Goal: Task Accomplishment & Management: Complete application form

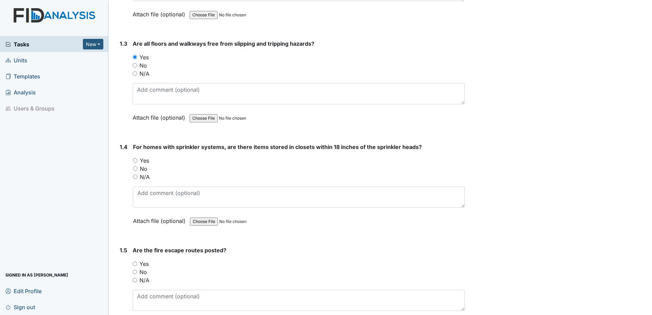
scroll to position [298, 0]
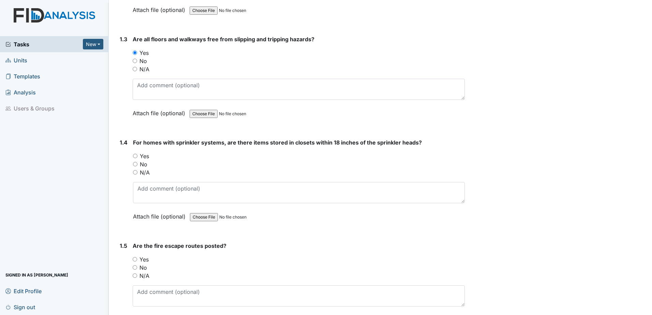
click at [137, 173] on input "N/A" at bounding box center [135, 172] width 4 height 4
radio input "true"
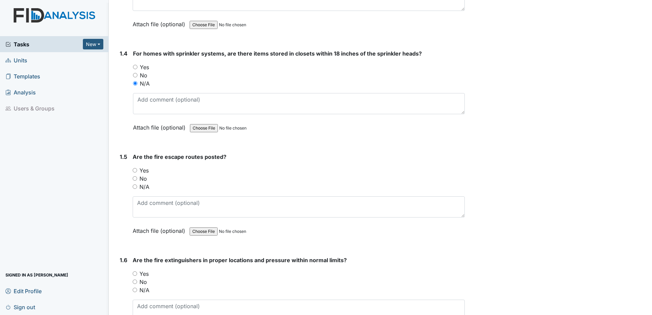
scroll to position [392, 0]
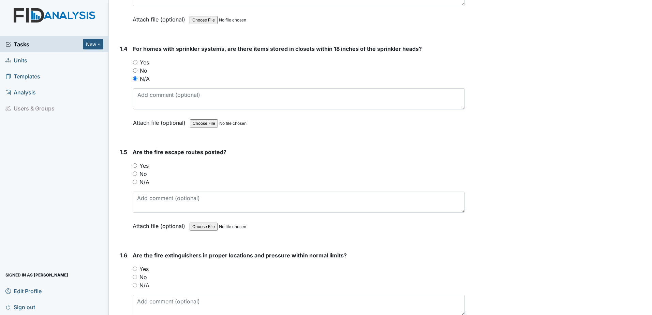
click at [135, 181] on input "N/A" at bounding box center [135, 182] width 4 height 4
radio input "true"
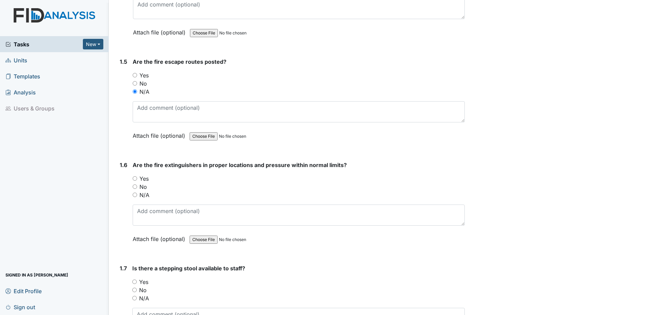
scroll to position [503, 0]
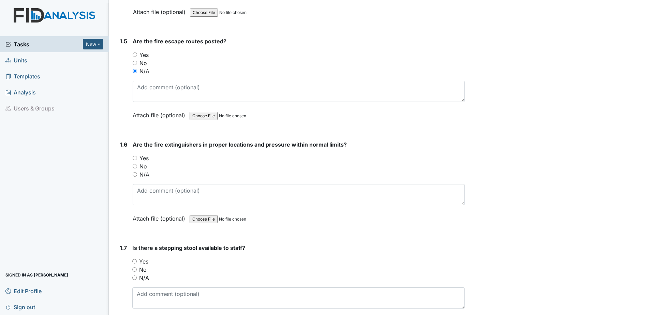
click at [134, 175] on input "N/A" at bounding box center [135, 174] width 4 height 4
radio input "true"
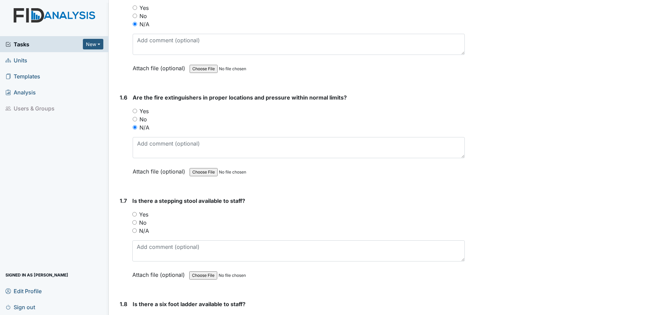
scroll to position [571, 0]
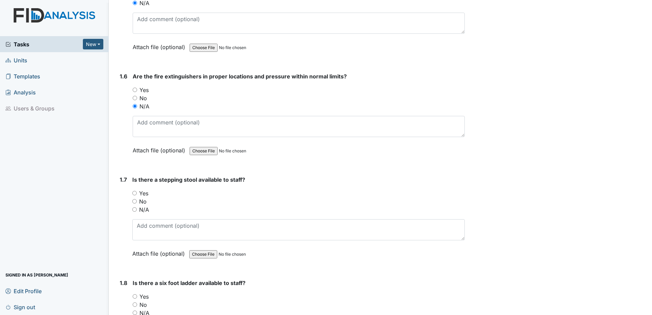
click at [135, 194] on input "Yes" at bounding box center [134, 193] width 4 height 4
radio input "true"
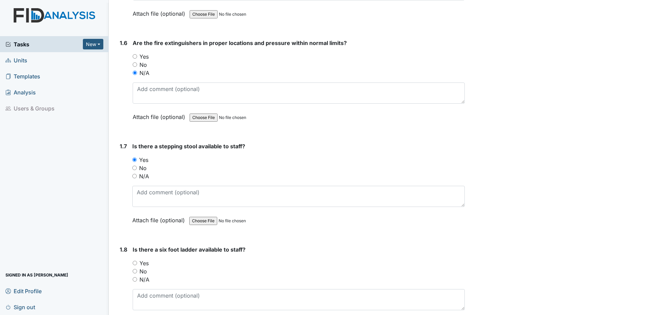
scroll to position [605, 0]
click at [135, 55] on input "Yes" at bounding box center [135, 56] width 4 height 4
radio input "true"
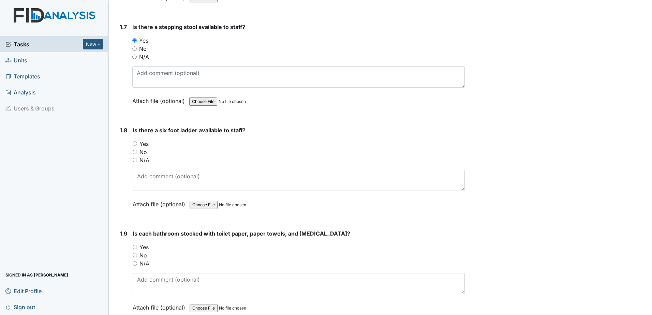
scroll to position [725, 0]
click at [135, 144] on input "Yes" at bounding box center [135, 143] width 4 height 4
radio input "true"
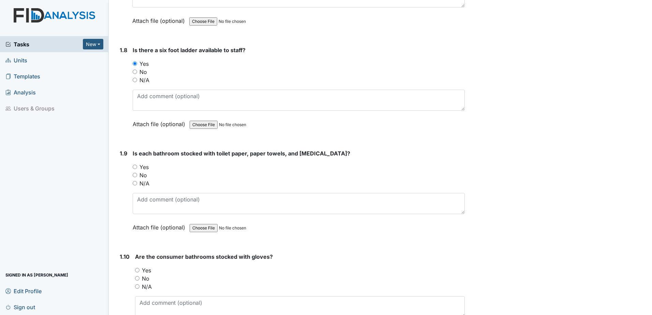
scroll to position [818, 0]
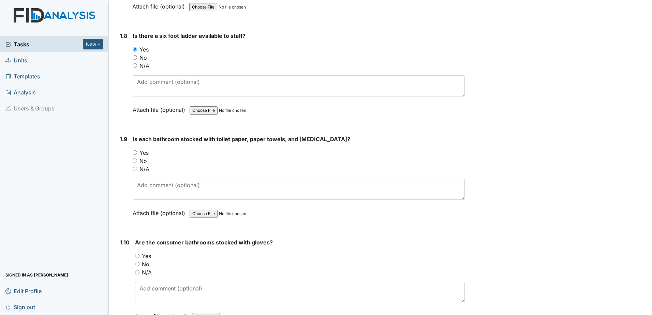
click at [134, 152] on input "Yes" at bounding box center [135, 152] width 4 height 4
radio input "true"
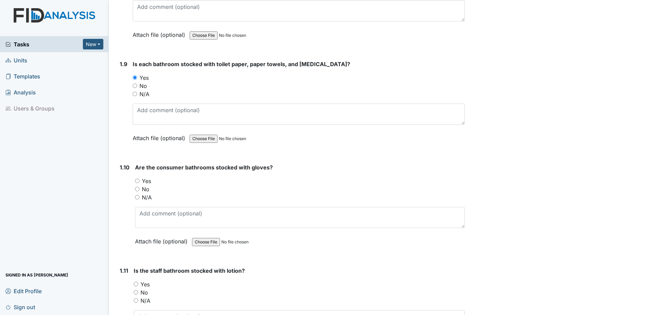
scroll to position [895, 0]
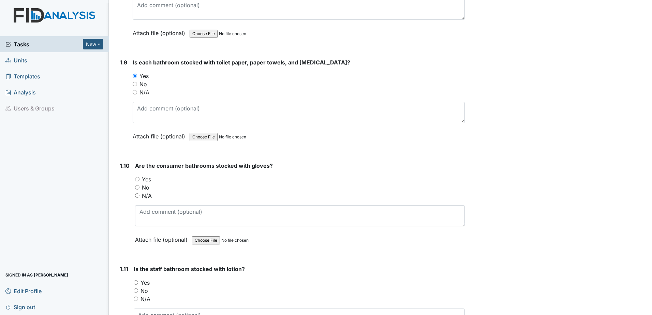
click at [136, 180] on input "Yes" at bounding box center [137, 179] width 4 height 4
radio input "true"
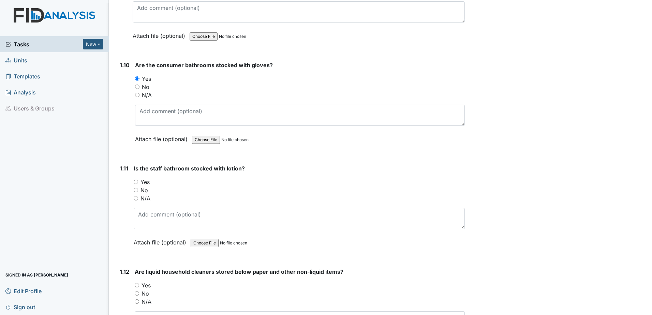
scroll to position [997, 0]
click at [134, 180] on input "Yes" at bounding box center [136, 180] width 4 height 4
radio input "true"
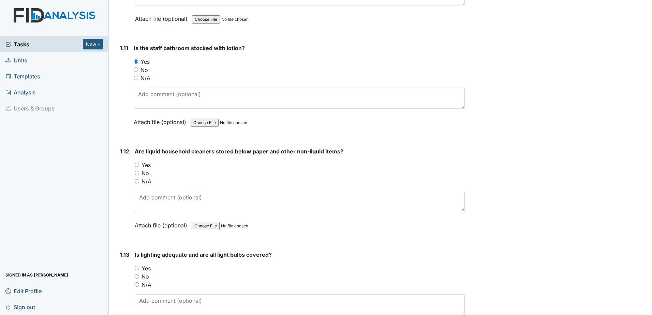
scroll to position [1117, 0]
click at [136, 163] on input "Yes" at bounding box center [137, 164] width 4 height 4
radio input "true"
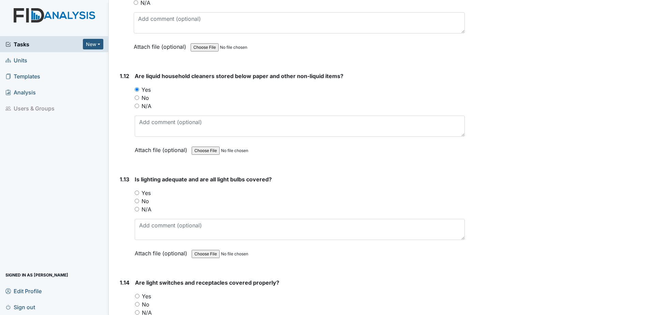
scroll to position [1228, 0]
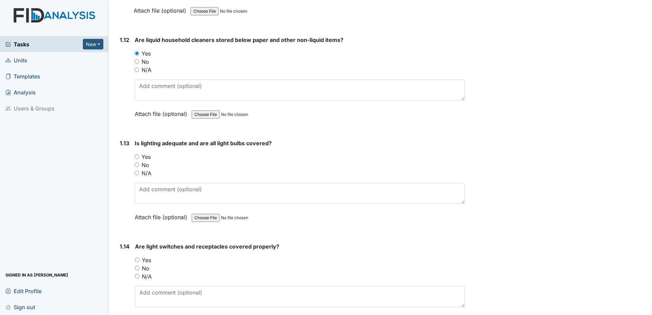
click at [137, 156] on input "Yes" at bounding box center [137, 156] width 4 height 4
radio input "true"
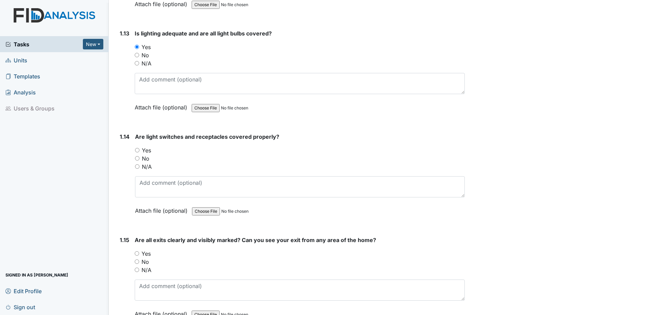
scroll to position [1347, 0]
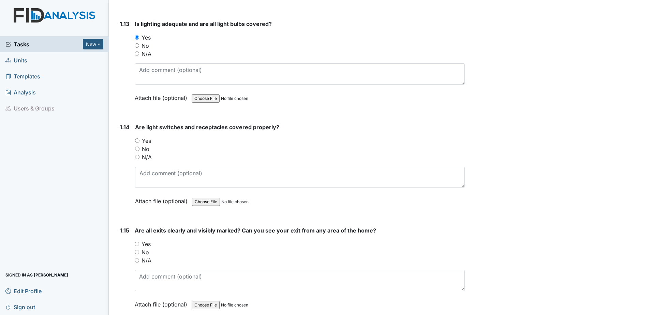
click at [137, 140] on input "Yes" at bounding box center [137, 140] width 4 height 4
radio input "true"
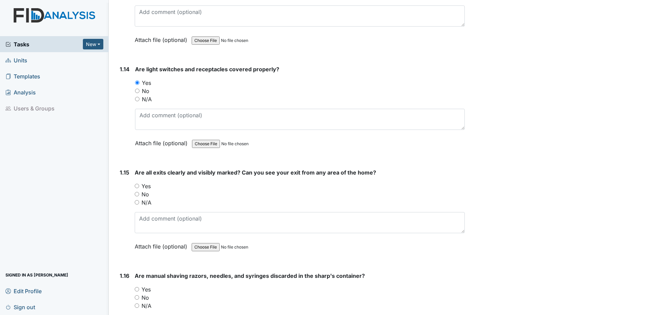
scroll to position [1441, 0]
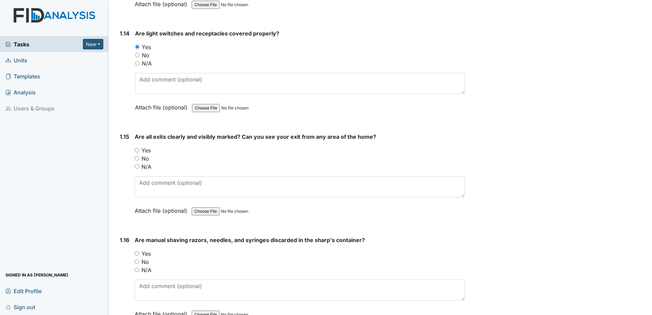
click at [137, 149] on input "Yes" at bounding box center [137, 150] width 4 height 4
radio input "true"
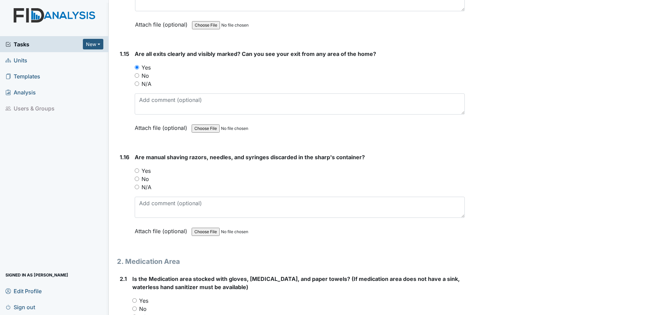
scroll to position [1526, 0]
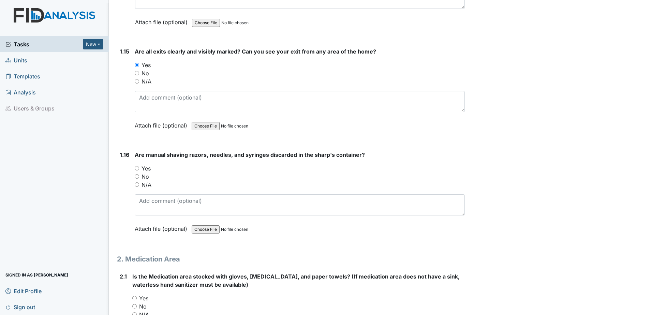
click at [135, 169] on input "Yes" at bounding box center [137, 168] width 4 height 4
radio input "true"
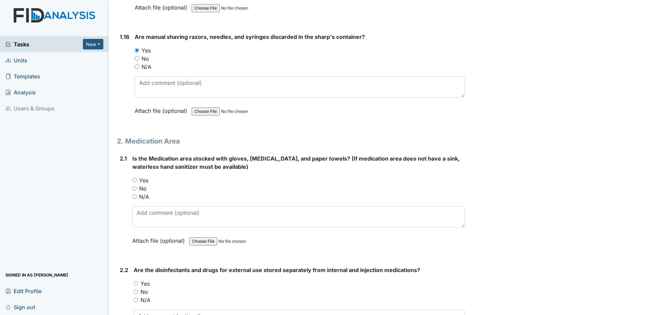
scroll to position [1645, 0]
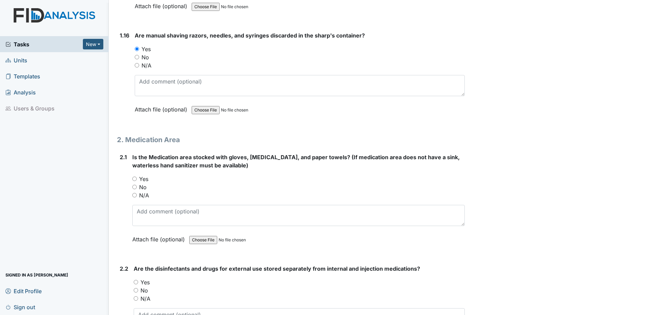
click at [136, 179] on input "Yes" at bounding box center [134, 179] width 4 height 4
radio input "true"
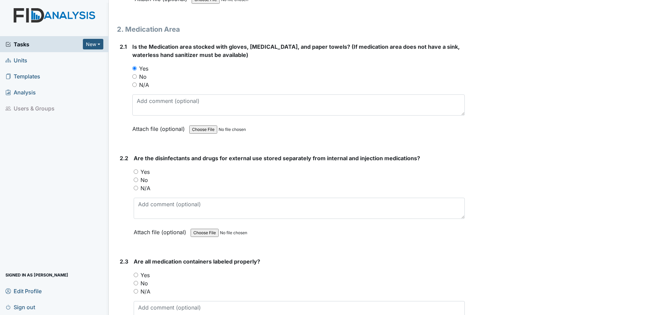
scroll to position [1756, 0]
click at [136, 171] on input "Yes" at bounding box center [136, 171] width 4 height 4
radio input "true"
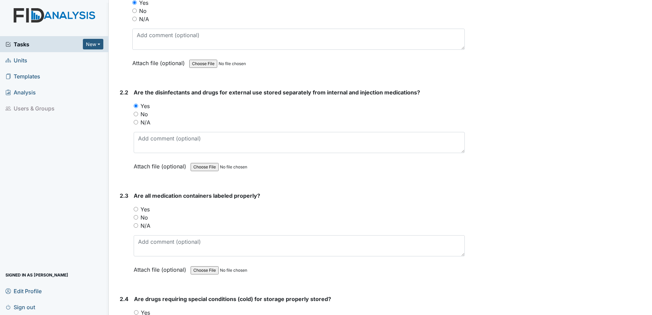
scroll to position [1841, 0]
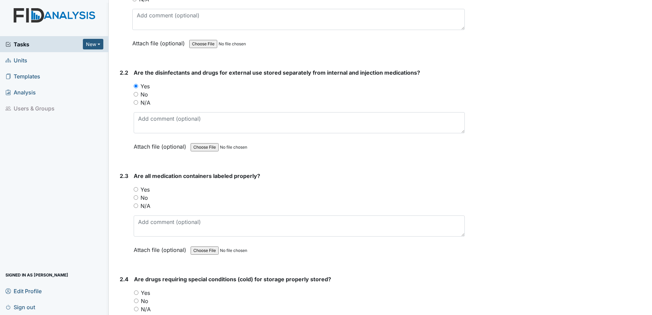
click at [135, 189] on input "Yes" at bounding box center [136, 189] width 4 height 4
radio input "true"
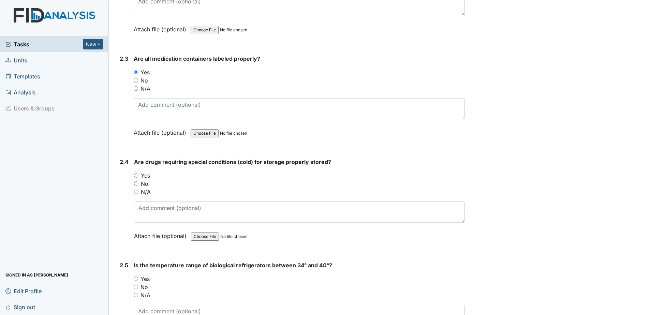
scroll to position [1978, 0]
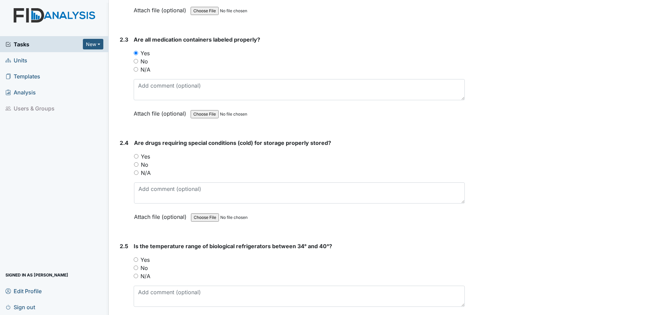
click at [136, 157] on input "Yes" at bounding box center [136, 156] width 4 height 4
radio input "true"
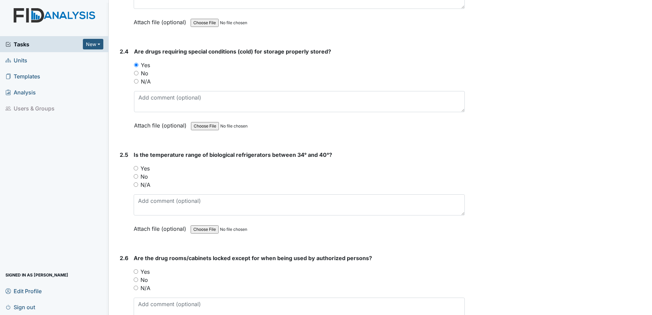
scroll to position [2072, 0]
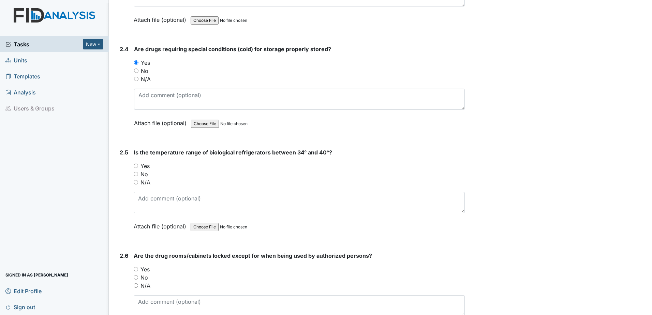
click at [136, 166] on input "Yes" at bounding box center [136, 166] width 4 height 4
radio input "true"
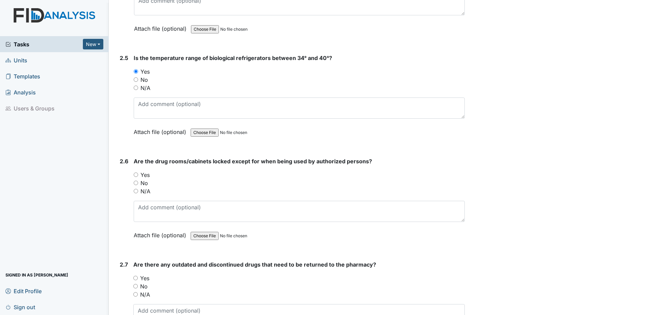
scroll to position [2182, 0]
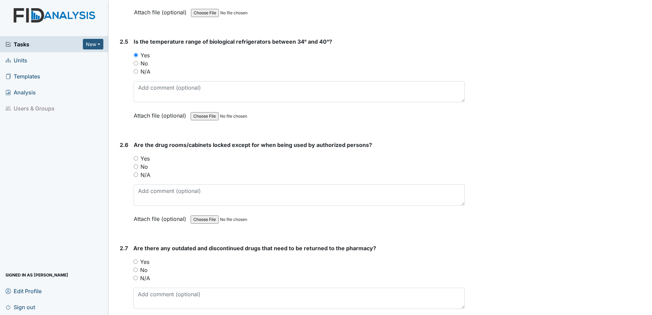
click at [135, 158] on input "Yes" at bounding box center [136, 158] width 4 height 4
radio input "true"
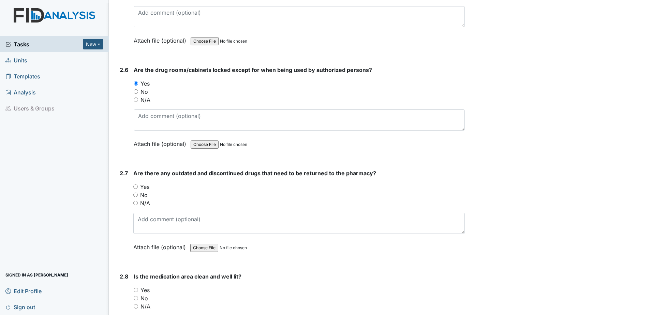
scroll to position [2268, 0]
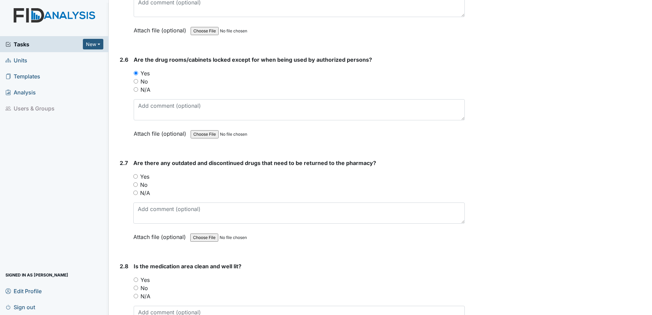
click at [135, 183] on input "No" at bounding box center [135, 184] width 4 height 4
radio input "true"
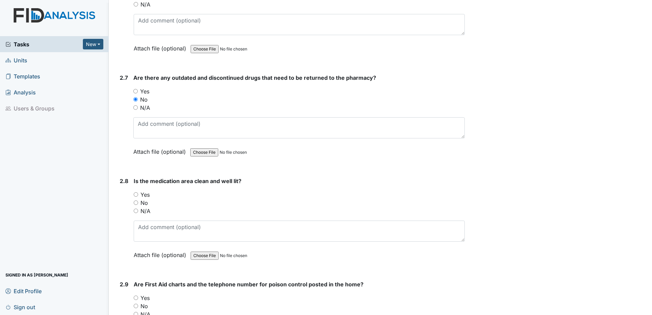
scroll to position [2379, 0]
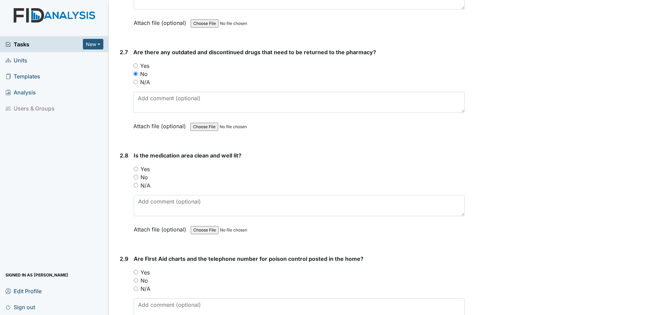
click at [135, 169] on input "Yes" at bounding box center [136, 169] width 4 height 4
radio input "true"
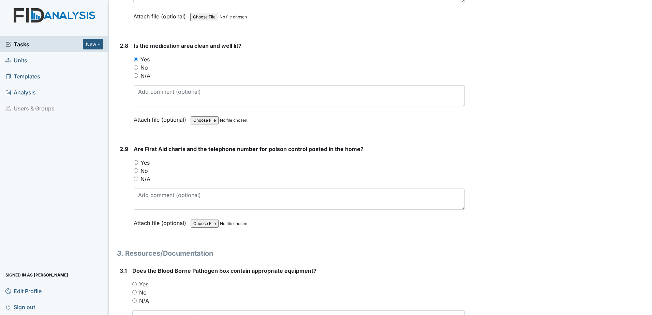
scroll to position [2489, 0]
click at [136, 162] on input "Yes" at bounding box center [136, 161] width 4 height 4
radio input "true"
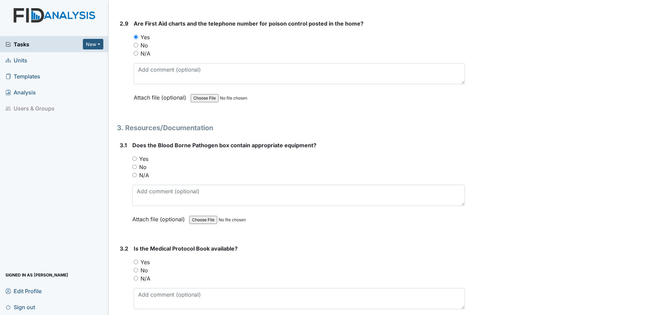
scroll to position [2617, 0]
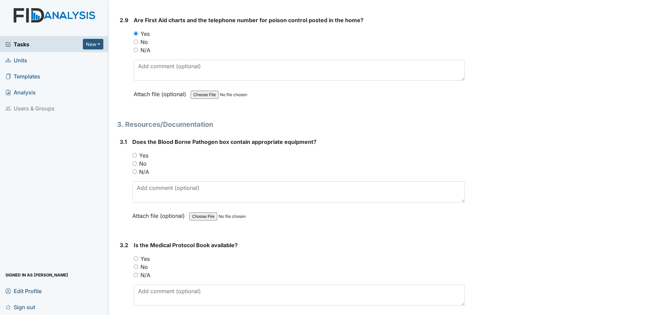
click at [134, 154] on input "Yes" at bounding box center [134, 155] width 4 height 4
radio input "true"
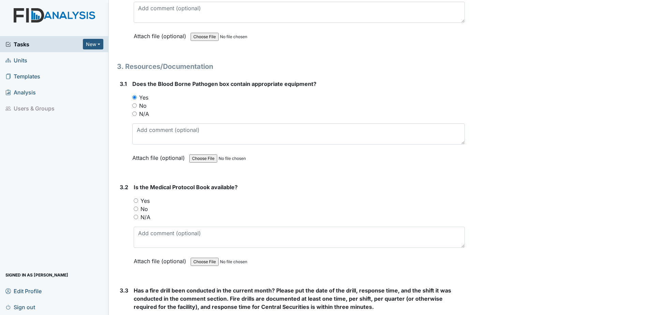
scroll to position [2694, 0]
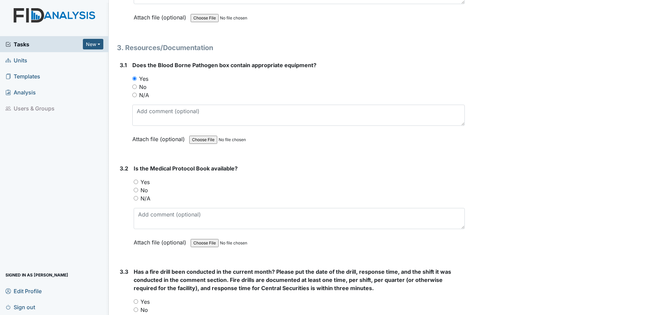
drag, startPoint x: 135, startPoint y: 181, endPoint x: 164, endPoint y: 199, distance: 34.2
click at [139, 183] on div "Yes" at bounding box center [299, 182] width 331 height 8
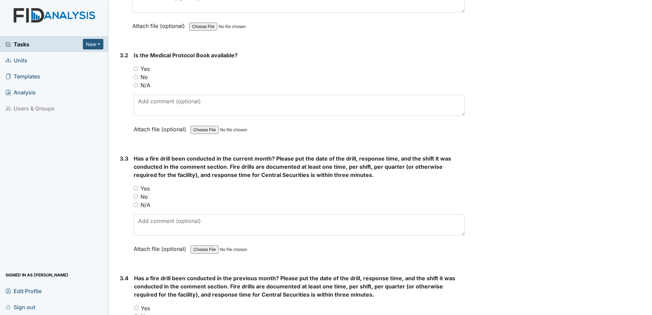
scroll to position [2822, 0]
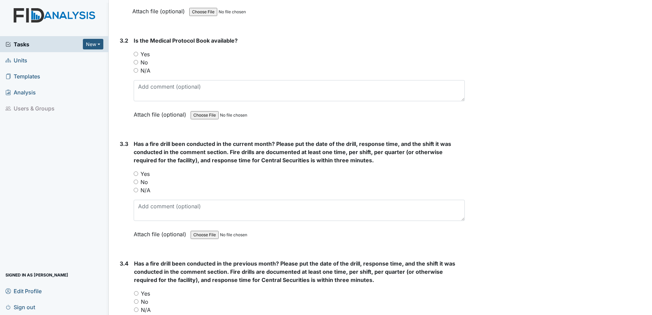
click at [135, 175] on input "Yes" at bounding box center [136, 174] width 4 height 4
radio input "true"
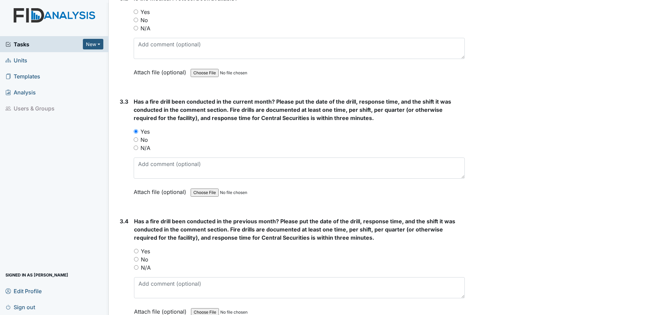
scroll to position [2865, 0]
click at [145, 163] on textarea at bounding box center [299, 167] width 331 height 21
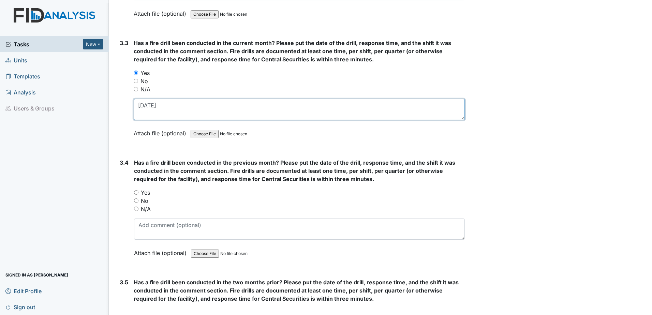
scroll to position [2924, 0]
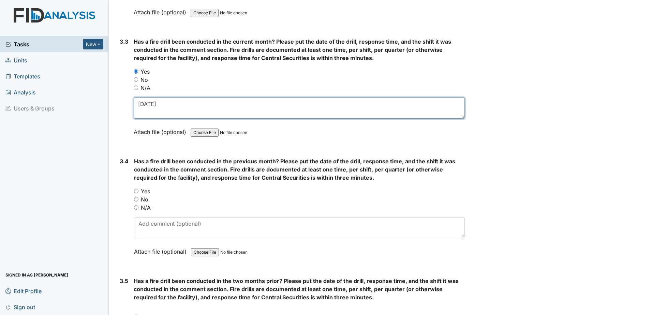
type textarea "9/2/25"
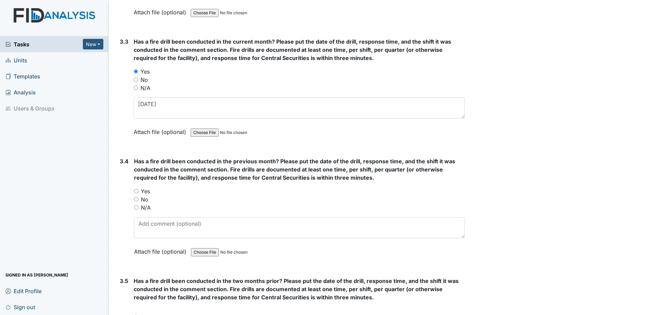
click at [136, 191] on input "Yes" at bounding box center [136, 191] width 4 height 4
radio input "true"
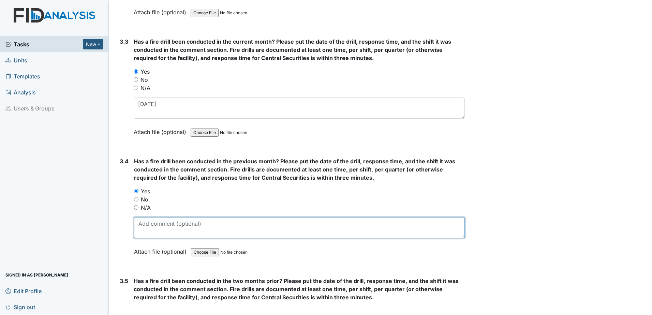
click at [143, 225] on textarea at bounding box center [299, 227] width 331 height 21
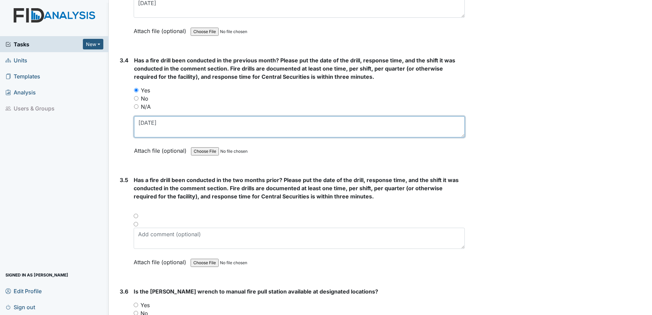
scroll to position [3027, 0]
type textarea "8/8/25"
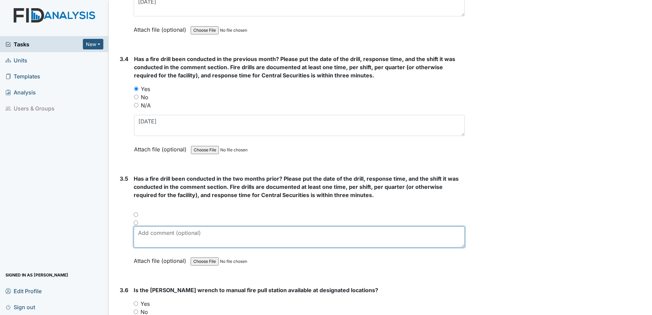
click at [135, 232] on textarea at bounding box center [299, 236] width 331 height 21
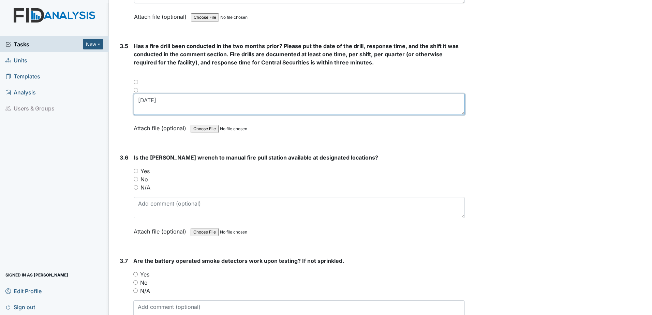
scroll to position [3163, 0]
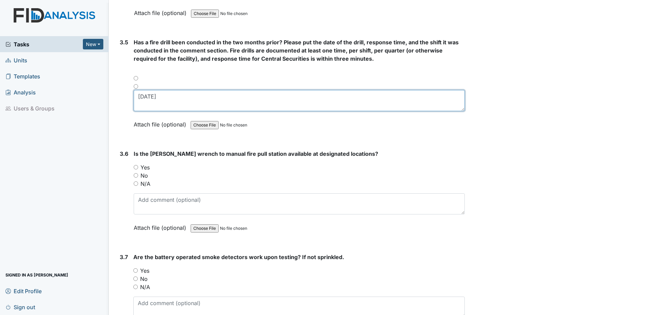
type textarea "7/2/25"
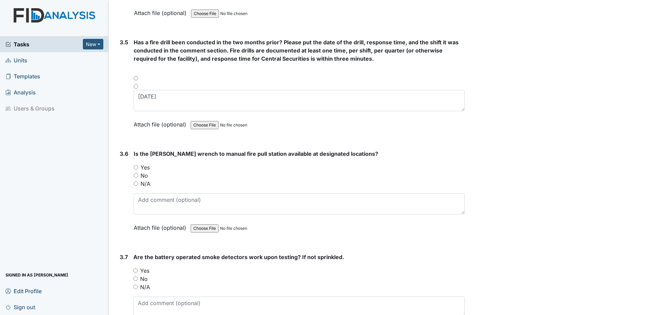
click at [136, 182] on input "N/A" at bounding box center [136, 183] width 4 height 4
radio input "true"
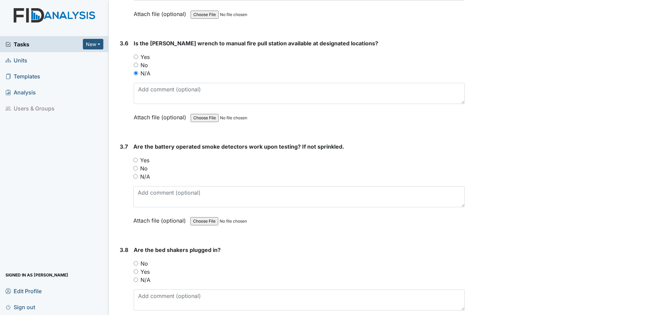
scroll to position [3274, 0]
drag, startPoint x: 134, startPoint y: 158, endPoint x: 138, endPoint y: 202, distance: 44.2
click at [134, 158] on input "Yes" at bounding box center [135, 160] width 4 height 4
radio input "true"
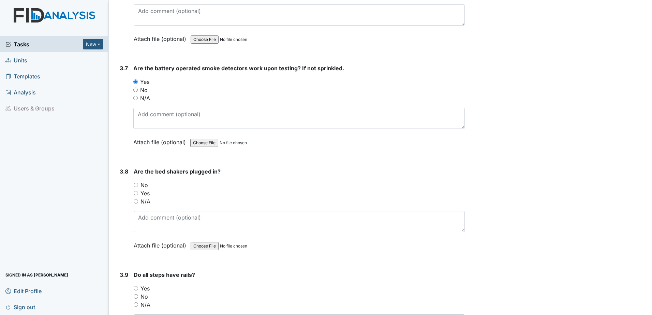
scroll to position [3359, 0]
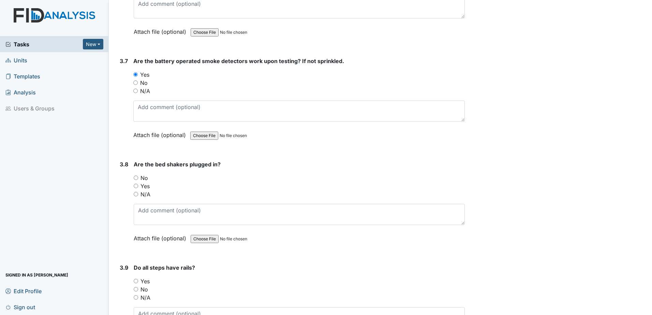
click at [135, 193] on input "N/A" at bounding box center [136, 194] width 4 height 4
radio input "true"
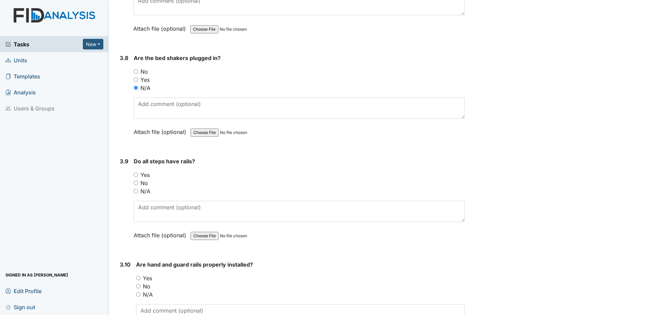
scroll to position [3470, 0]
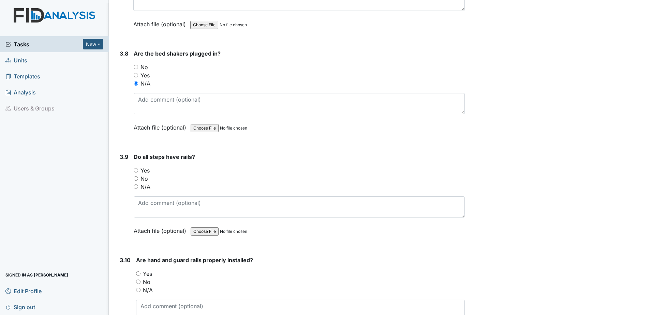
click at [133, 188] on div "3.9 Do all steps have rails? You must select one of the below options. Yes No N…" at bounding box center [291, 199] width 348 height 92
click at [135, 187] on input "N/A" at bounding box center [136, 186] width 4 height 4
radio input "true"
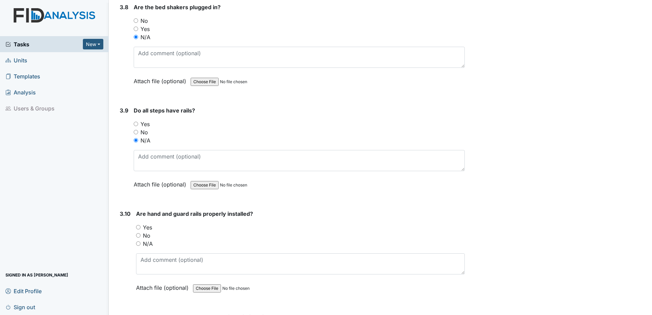
scroll to position [3555, 0]
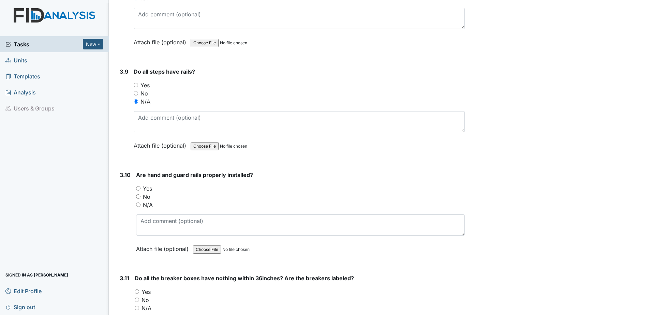
click at [138, 206] on input "N/A" at bounding box center [138, 205] width 4 height 4
radio input "true"
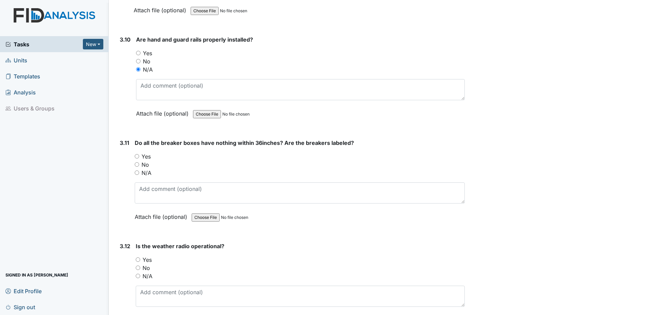
scroll to position [3700, 0]
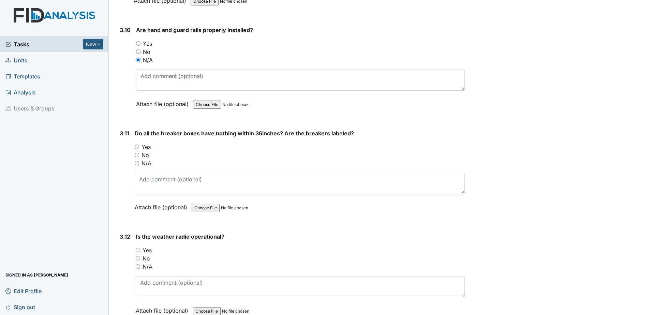
click at [137, 148] on input "Yes" at bounding box center [137, 147] width 4 height 4
radio input "true"
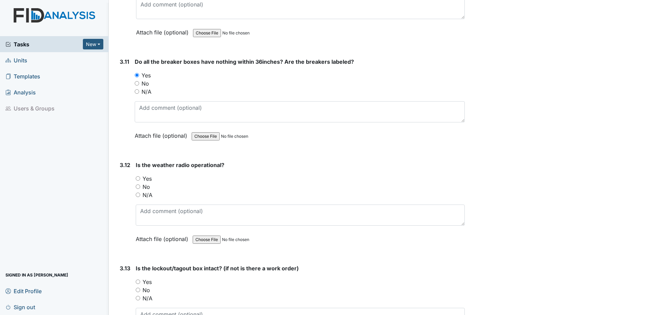
scroll to position [3777, 0]
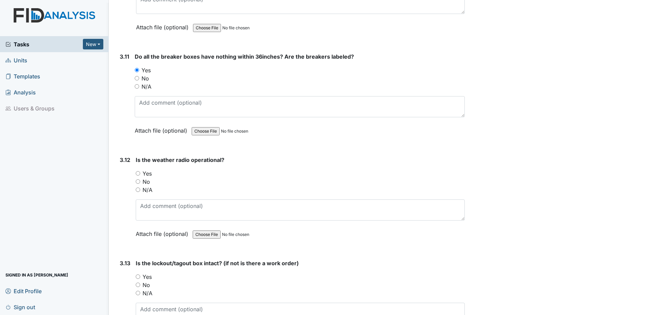
click at [137, 174] on input "Yes" at bounding box center [138, 173] width 4 height 4
radio input "true"
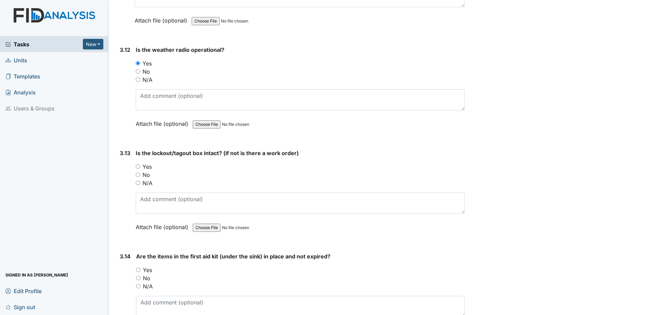
scroll to position [3888, 0]
click at [138, 166] on input "Yes" at bounding box center [138, 166] width 4 height 4
radio input "true"
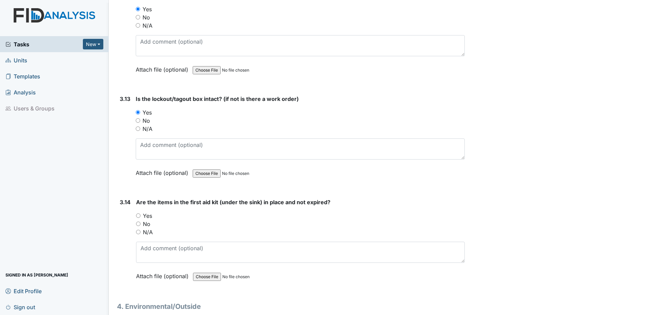
scroll to position [3981, 0]
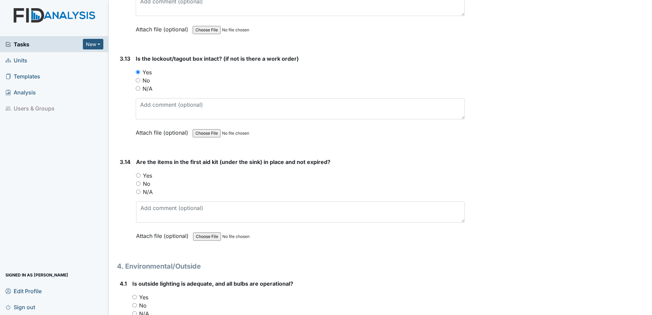
click at [138, 175] on input "Yes" at bounding box center [138, 175] width 4 height 4
radio input "true"
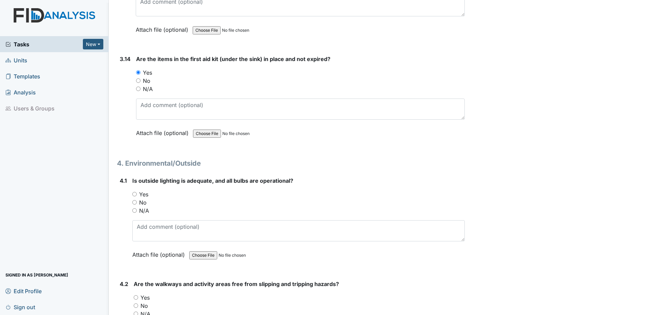
scroll to position [4092, 0]
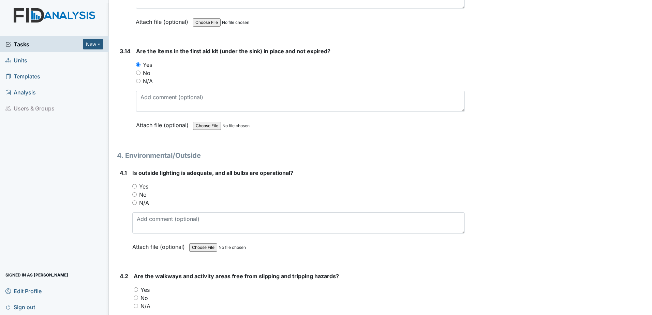
click at [134, 185] on input "Yes" at bounding box center [134, 186] width 4 height 4
radio input "true"
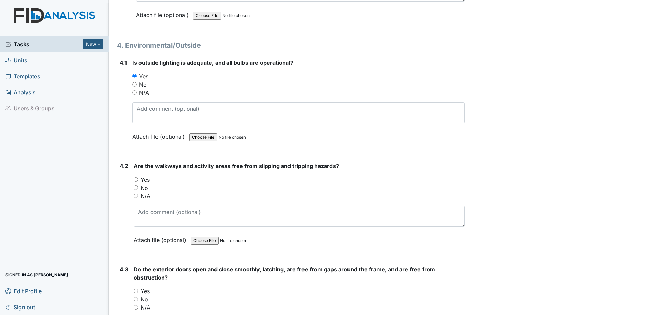
scroll to position [4203, 0]
click at [136, 178] on input "Yes" at bounding box center [136, 179] width 4 height 4
radio input "true"
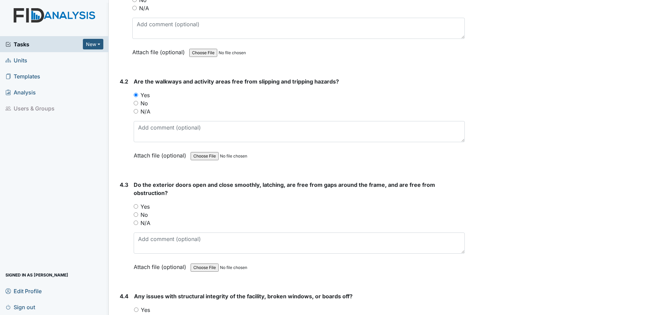
scroll to position [4297, 0]
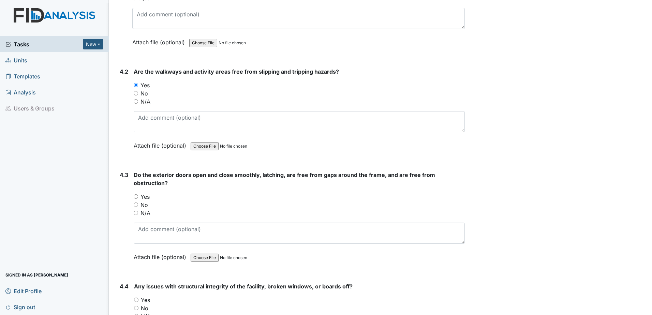
click at [135, 194] on input "Yes" at bounding box center [136, 196] width 4 height 4
radio input "true"
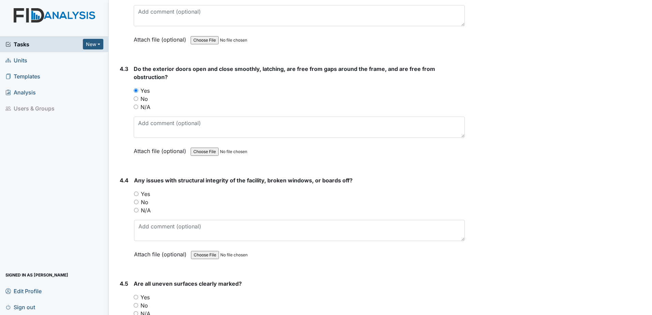
scroll to position [4433, 0]
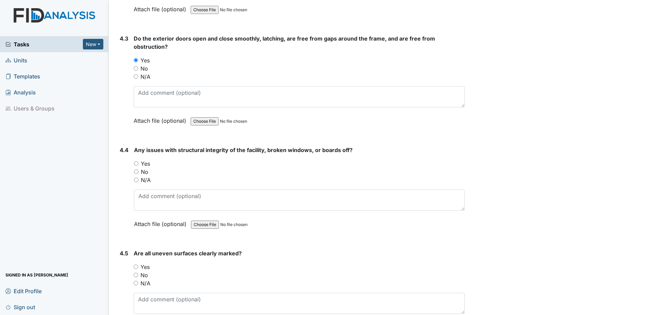
click at [137, 172] on input "No" at bounding box center [136, 171] width 4 height 4
radio input "true"
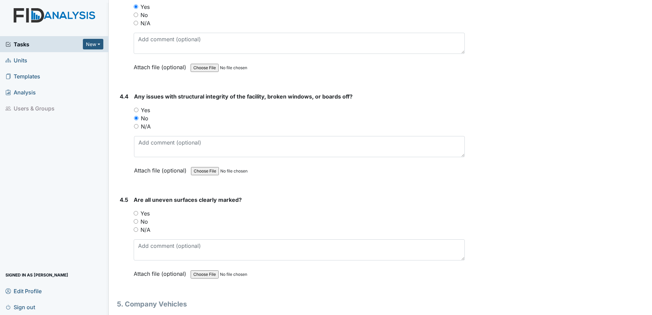
scroll to position [4527, 0]
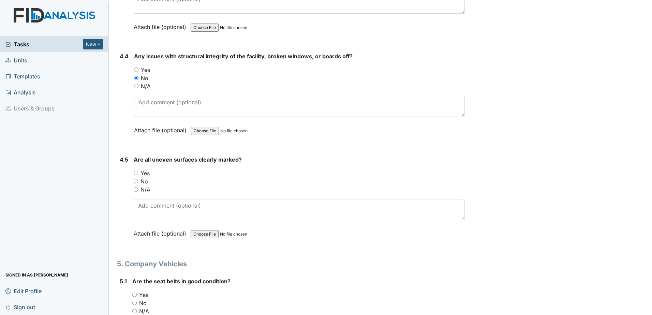
click at [136, 190] on input "N/A" at bounding box center [136, 189] width 4 height 4
radio input "true"
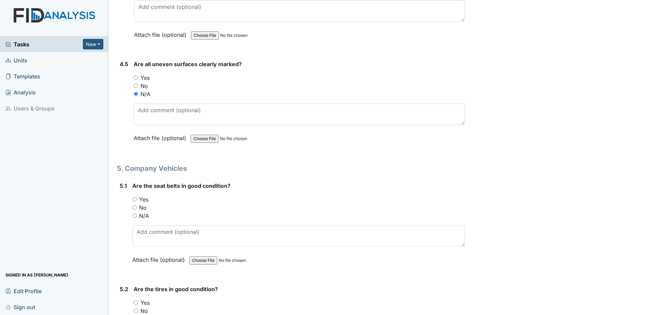
scroll to position [4638, 0]
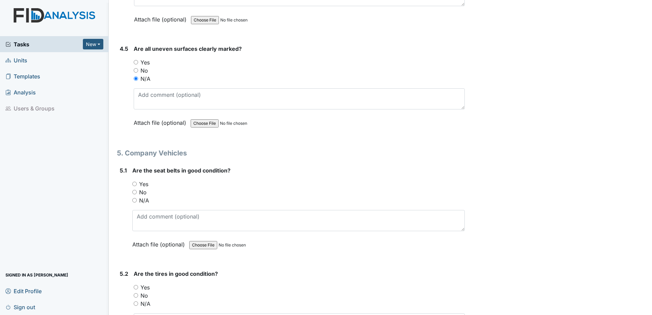
drag, startPoint x: 134, startPoint y: 200, endPoint x: 142, endPoint y: 224, distance: 26.0
click at [134, 200] on input "N/A" at bounding box center [134, 200] width 4 height 4
radio input "true"
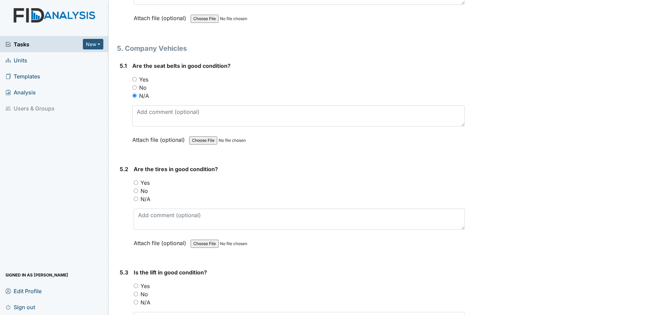
scroll to position [4766, 0]
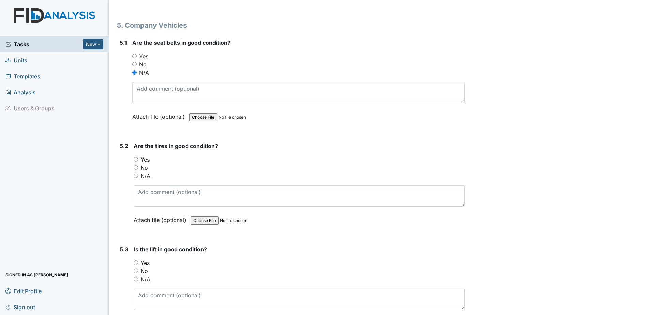
click at [136, 175] on input "N/A" at bounding box center [136, 176] width 4 height 4
radio input "true"
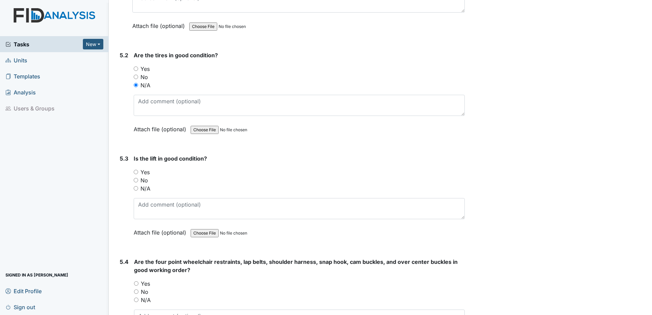
scroll to position [4859, 0]
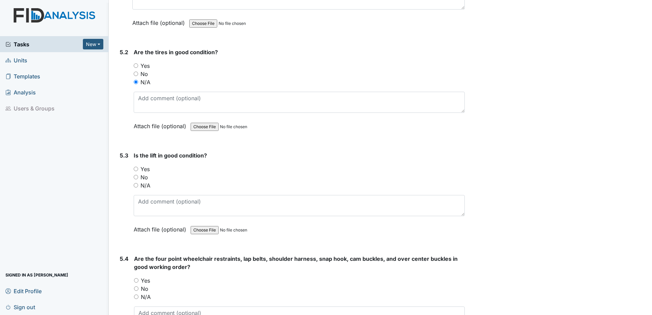
click at [136, 185] on input "N/A" at bounding box center [136, 185] width 4 height 4
radio input "true"
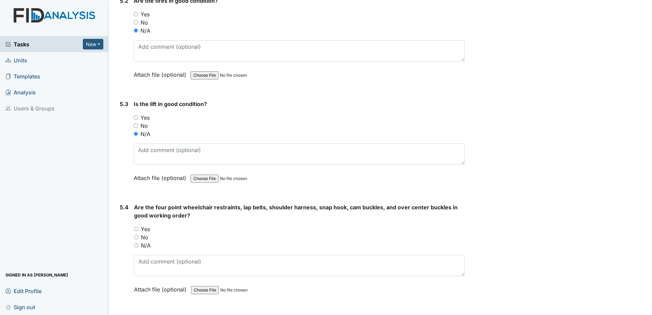
scroll to position [4970, 0]
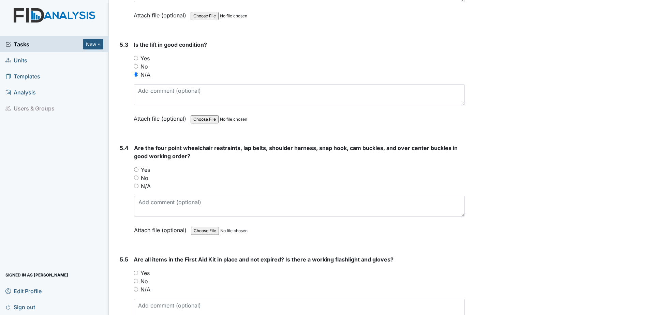
click at [137, 187] on input "N/A" at bounding box center [136, 186] width 4 height 4
radio input "true"
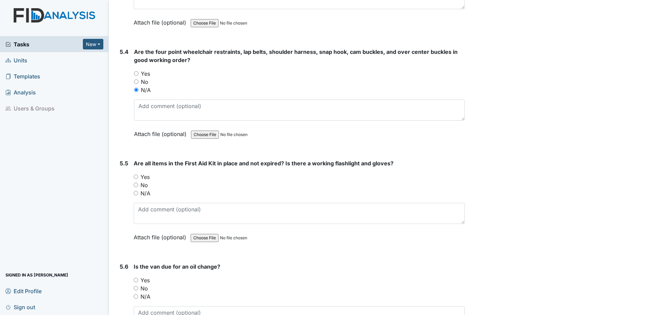
scroll to position [5073, 0]
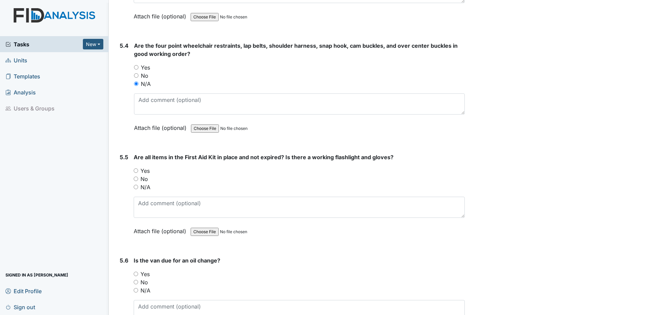
click at [135, 188] on input "N/A" at bounding box center [136, 187] width 4 height 4
radio input "true"
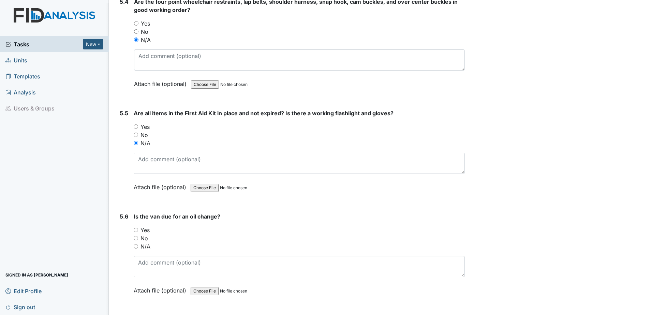
scroll to position [5136, 0]
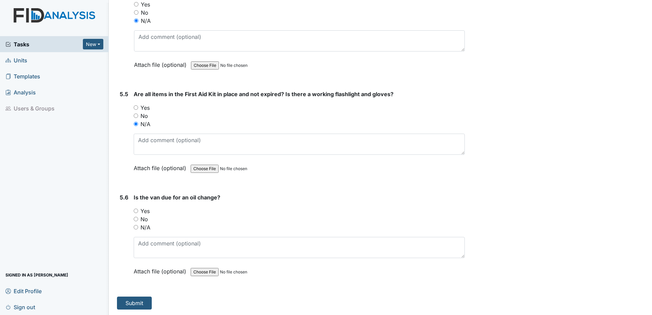
click at [136, 227] on input "N/A" at bounding box center [136, 227] width 4 height 4
radio input "true"
click at [128, 305] on button "Submit" at bounding box center [134, 303] width 35 height 13
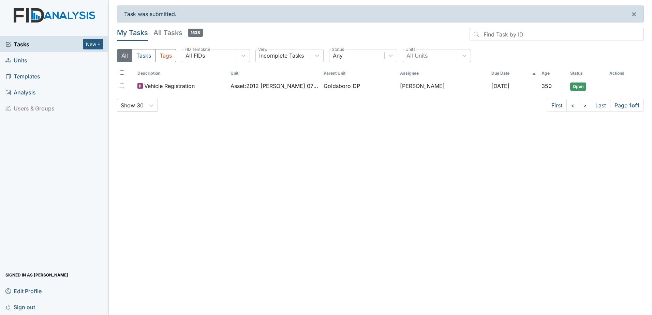
click at [21, 306] on span "Sign out" at bounding box center [20, 307] width 30 height 11
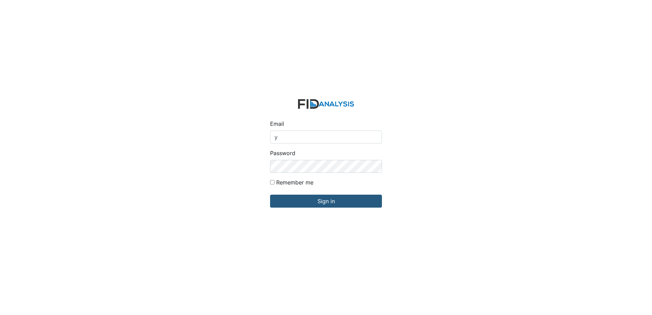
type input "ybarnes@lifeincorporated.com"
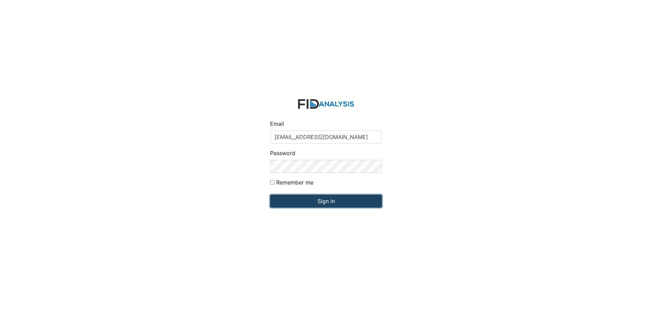
click at [324, 202] on input "Sign in" at bounding box center [326, 201] width 112 height 13
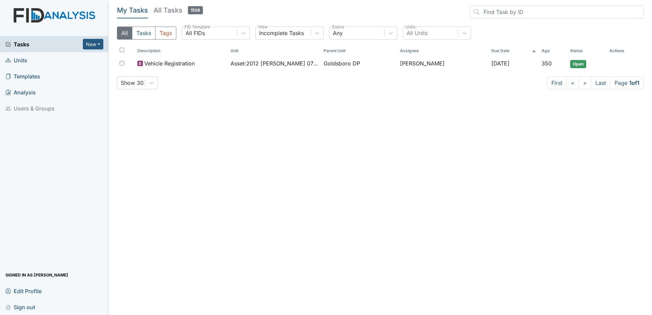
click at [21, 60] on span "Units" at bounding box center [16, 60] width 22 height 11
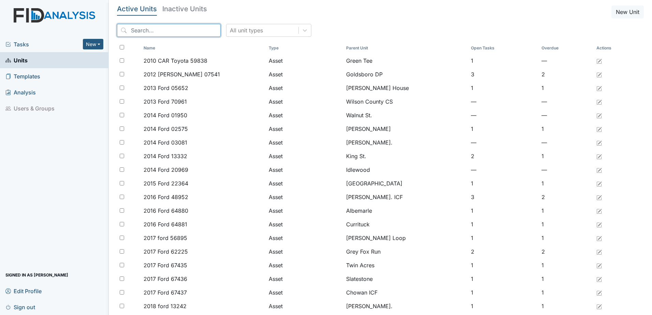
click at [167, 29] on input "search" at bounding box center [169, 30] width 104 height 13
type input "g"
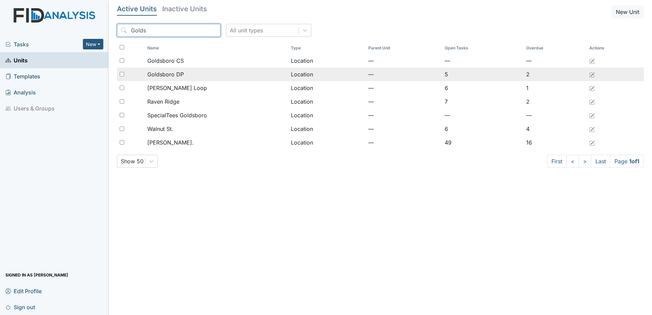
type input "Golds"
click at [122, 72] on input "checkbox" at bounding box center [122, 74] width 4 height 4
checkbox input "true"
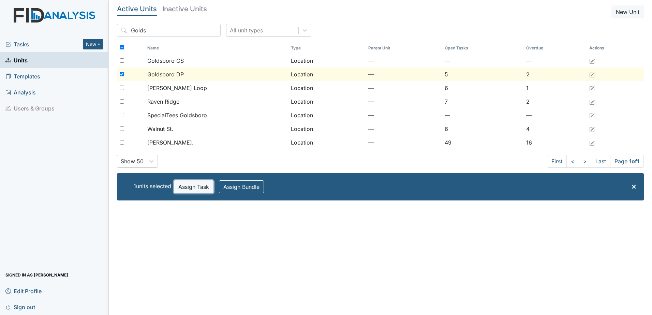
click at [193, 187] on button "Assign Task" at bounding box center [194, 186] width 40 height 13
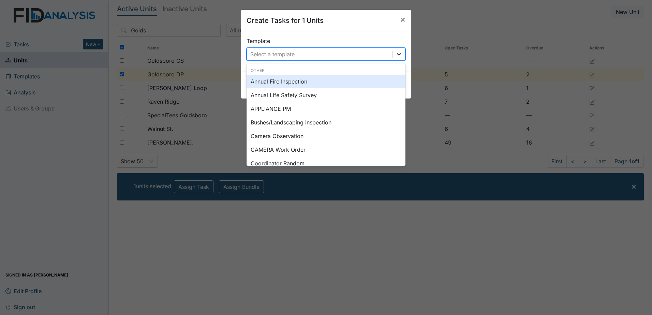
click at [397, 55] on icon at bounding box center [399, 54] width 4 height 2
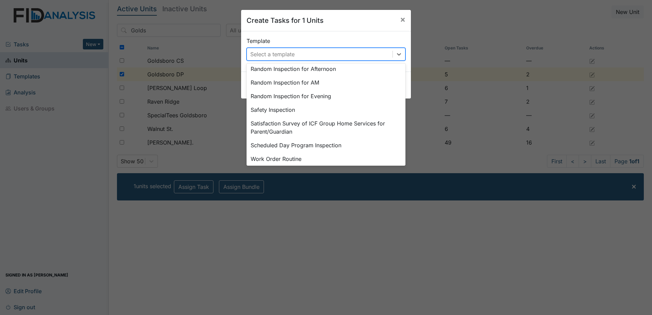
scroll to position [317, 0]
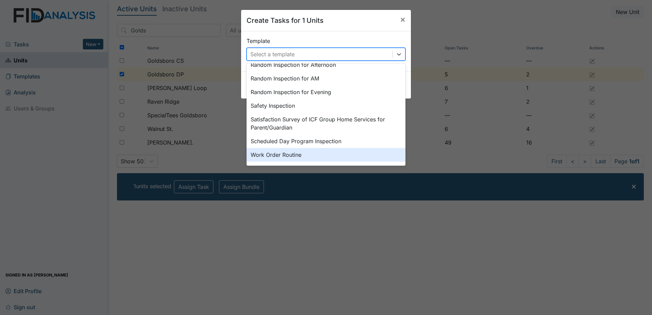
click at [280, 156] on div "Work Order Routine" at bounding box center [326, 155] width 159 height 14
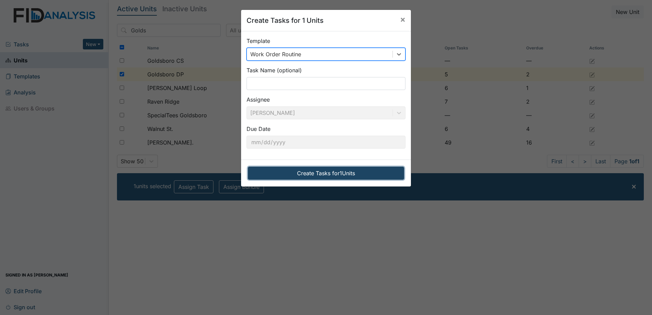
click at [314, 172] on button "Create Tasks for 1 Units" at bounding box center [326, 173] width 156 height 13
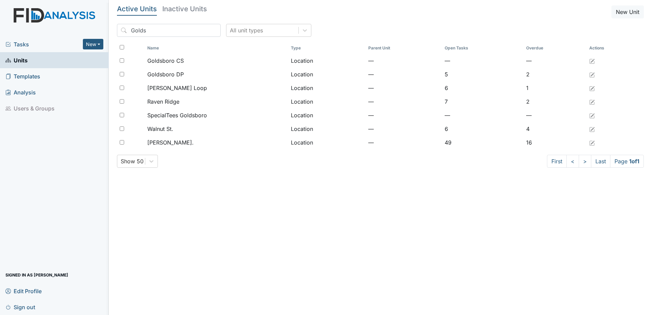
click at [24, 43] on span "Tasks" at bounding box center [43, 44] width 77 height 8
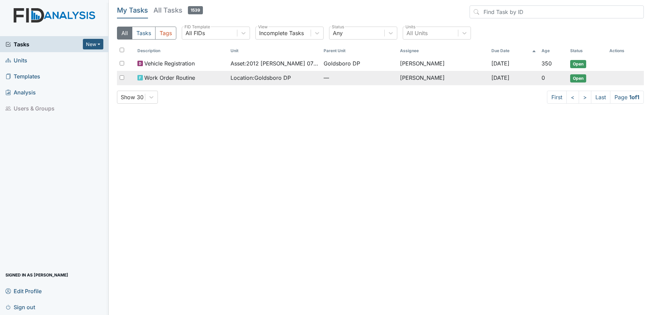
click at [578, 78] on span "Open" at bounding box center [578, 78] width 16 height 8
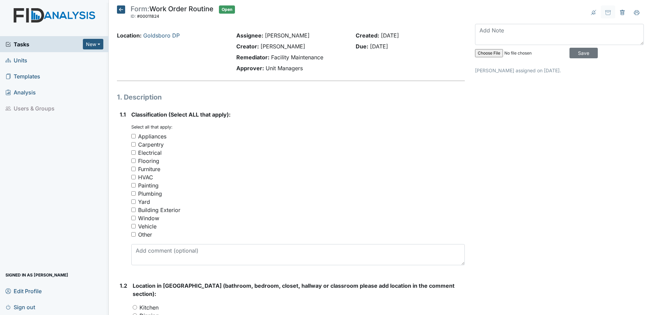
drag, startPoint x: 133, startPoint y: 233, endPoint x: 145, endPoint y: 251, distance: 21.8
click at [133, 234] on input "Other" at bounding box center [133, 234] width 4 height 4
checkbox input "true"
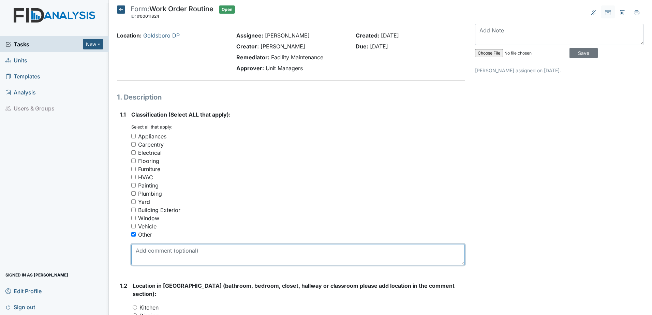
click at [151, 258] on textarea at bounding box center [298, 254] width 334 height 21
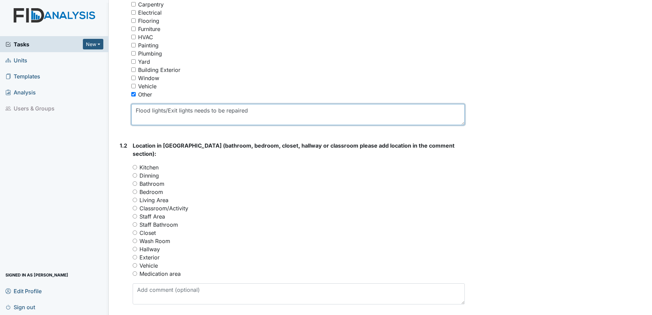
scroll to position [145, 0]
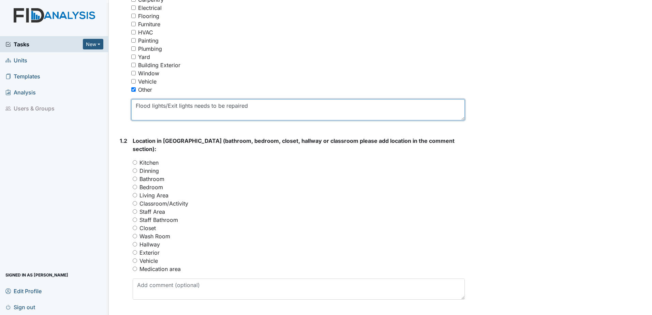
type textarea "Flood lights/Exit lights needs to be repaired"
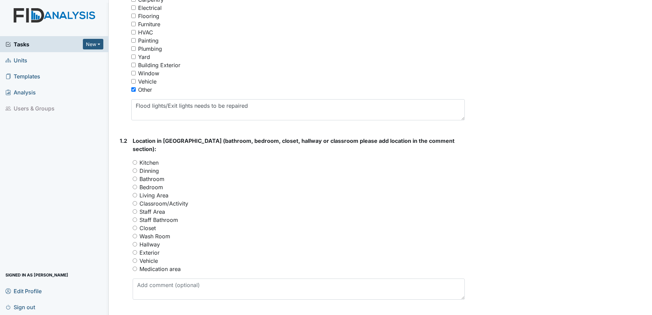
click at [135, 242] on input "Hallway" at bounding box center [135, 244] width 4 height 4
radio input "true"
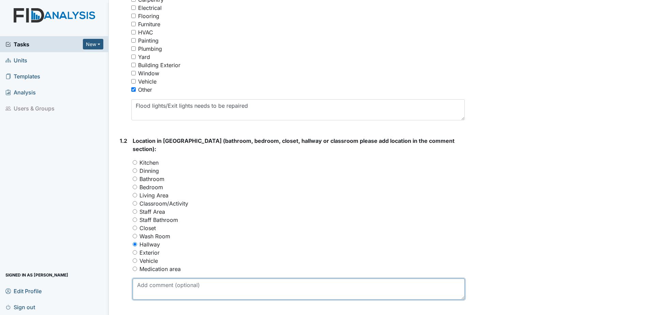
click at [149, 279] on textarea at bounding box center [299, 289] width 332 height 21
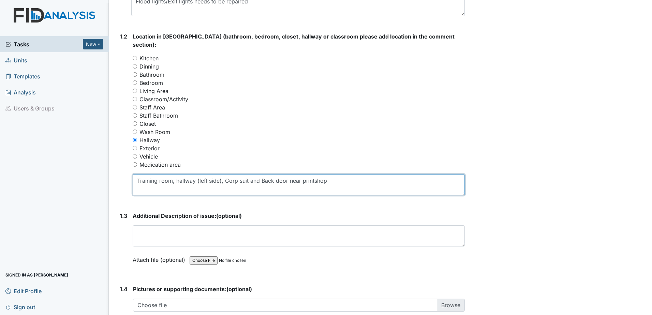
scroll to position [264, 0]
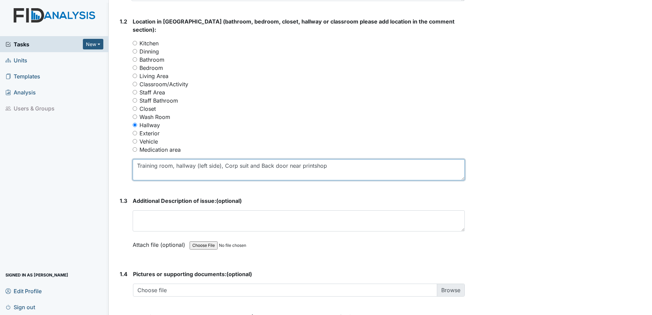
type textarea "Training room, hallway (left side), Corp suit and Back door near printshop"
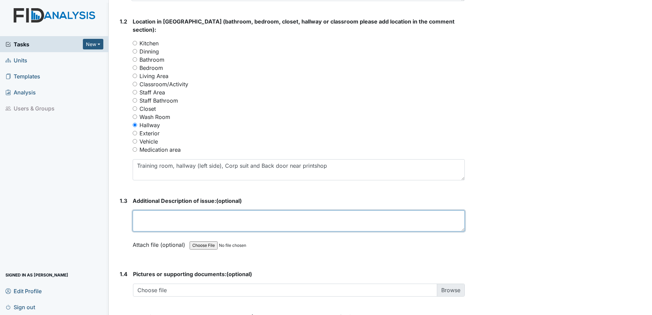
click at [144, 212] on textarea at bounding box center [299, 220] width 332 height 21
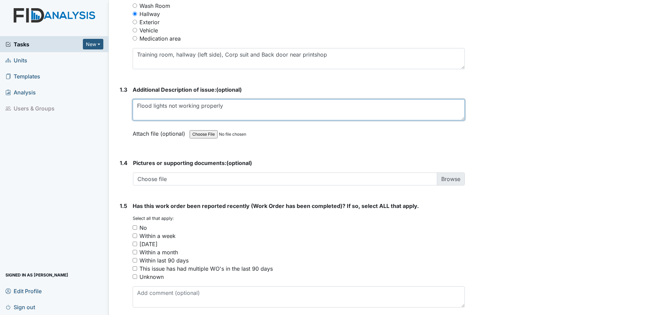
scroll to position [384, 0]
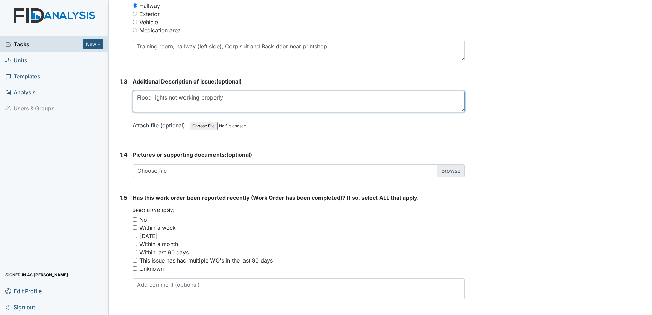
type textarea "Flood lights not working properly"
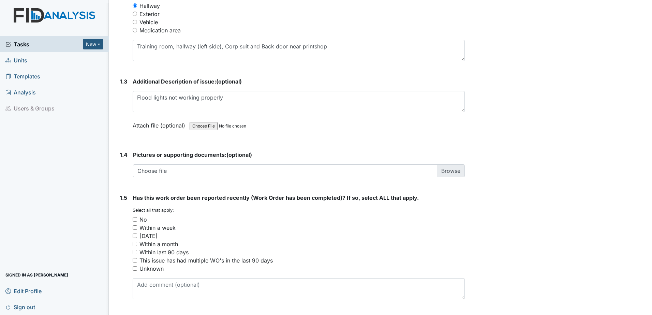
click at [136, 217] on input "No" at bounding box center [135, 219] width 4 height 4
checkbox input "true"
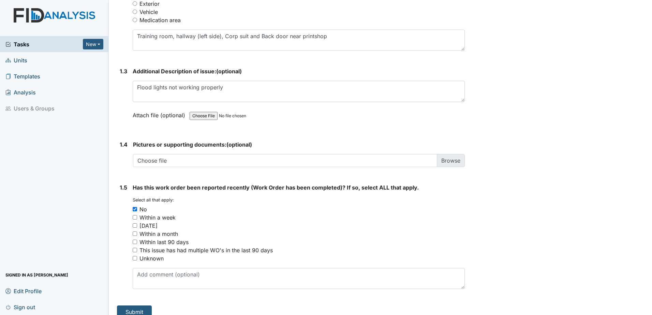
scroll to position [395, 0]
click at [134, 305] on button "Submit" at bounding box center [134, 311] width 35 height 13
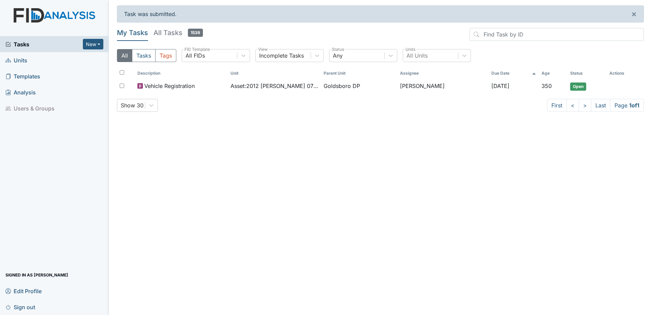
click at [25, 308] on span "Sign out" at bounding box center [20, 307] width 30 height 11
